Goal: Find specific page/section: Find specific page/section

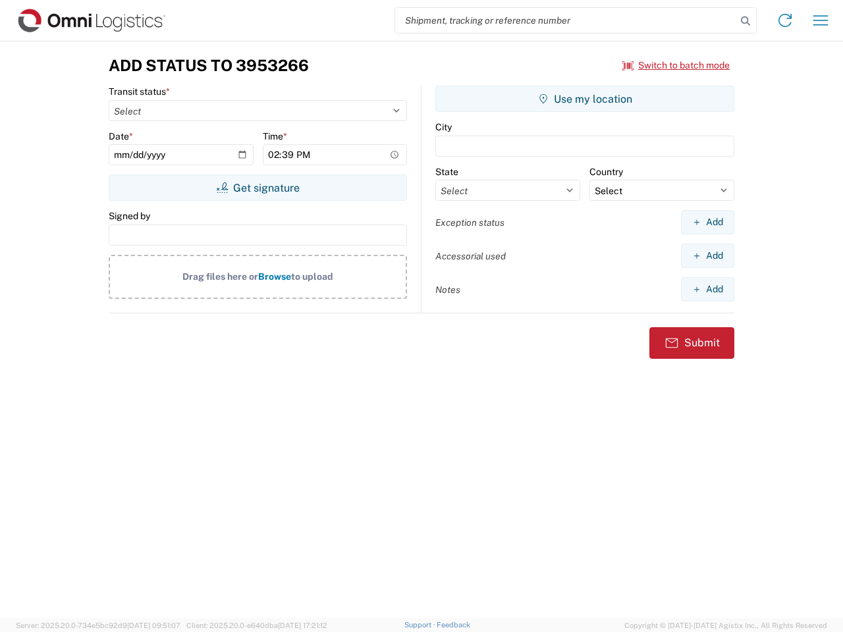
click at [566, 20] on input "search" at bounding box center [565, 20] width 341 height 25
click at [746, 21] on icon at bounding box center [745, 21] width 18 height 18
click at [785, 20] on icon at bounding box center [785, 20] width 21 height 21
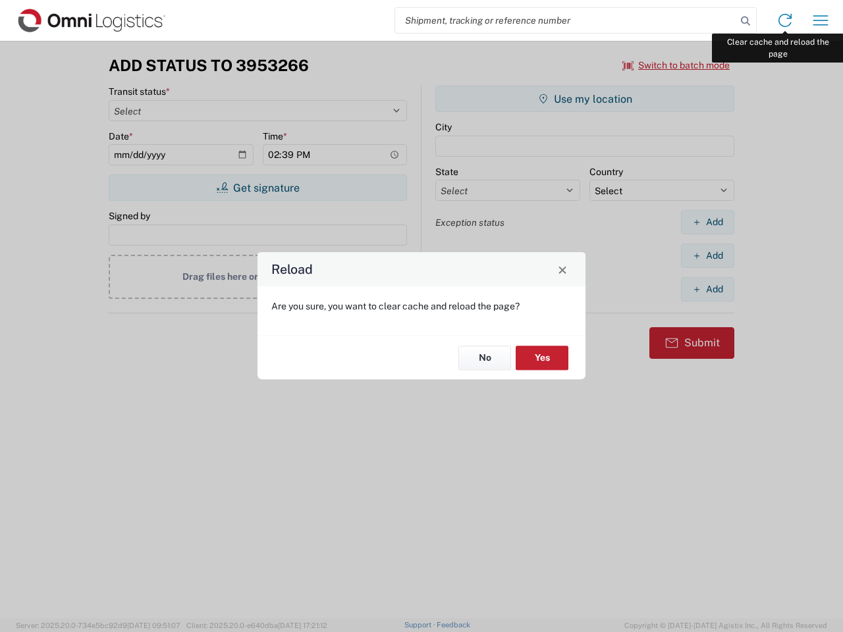
click at [821, 20] on div "Reload Are you sure, you want to clear cache and reload the page? No Yes" at bounding box center [421, 316] width 843 height 632
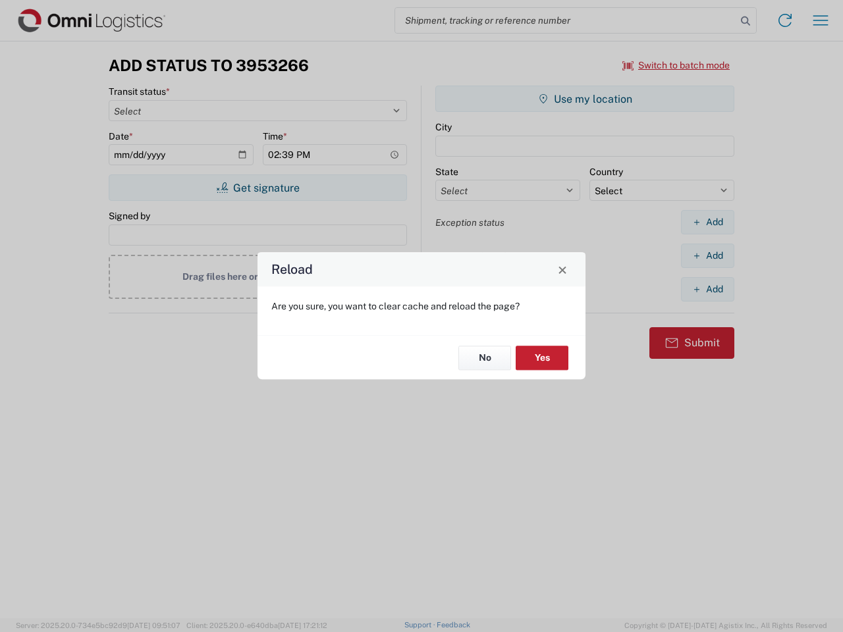
click at [676, 65] on div "Reload Are you sure, you want to clear cache and reload the page? No Yes" at bounding box center [421, 316] width 843 height 632
click at [258, 188] on div "Reload Are you sure, you want to clear cache and reload the page? No Yes" at bounding box center [421, 316] width 843 height 632
click at [585, 99] on div "Reload Are you sure, you want to clear cache and reload the page? No Yes" at bounding box center [421, 316] width 843 height 632
click at [707, 222] on div "Reload Are you sure, you want to clear cache and reload the page? No Yes" at bounding box center [421, 316] width 843 height 632
click at [707, 256] on div "Reload Are you sure, you want to clear cache and reload the page? No Yes" at bounding box center [421, 316] width 843 height 632
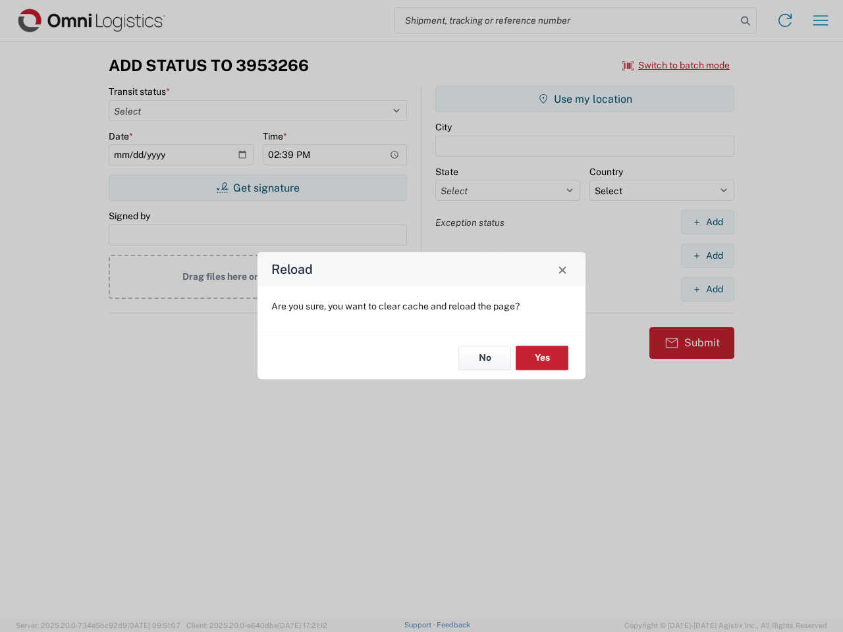
click at [707, 289] on div "Reload Are you sure, you want to clear cache and reload the page? No Yes" at bounding box center [421, 316] width 843 height 632
